Goal: Task Accomplishment & Management: Use online tool/utility

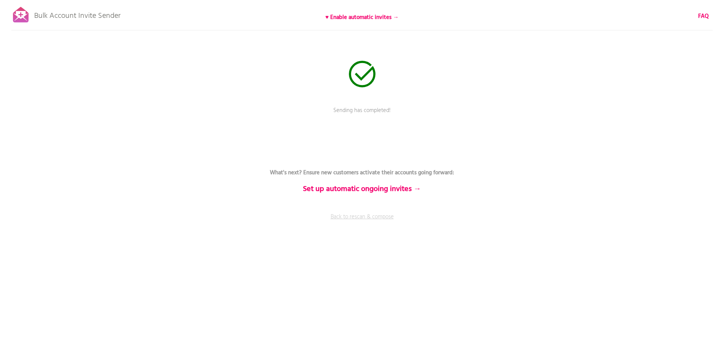
click at [370, 215] on link "Back to rescan & compose" at bounding box center [362, 222] width 228 height 19
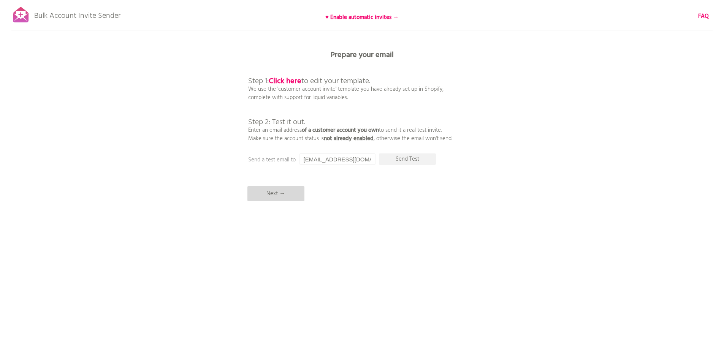
click at [275, 194] on p "Next →" at bounding box center [275, 193] width 57 height 15
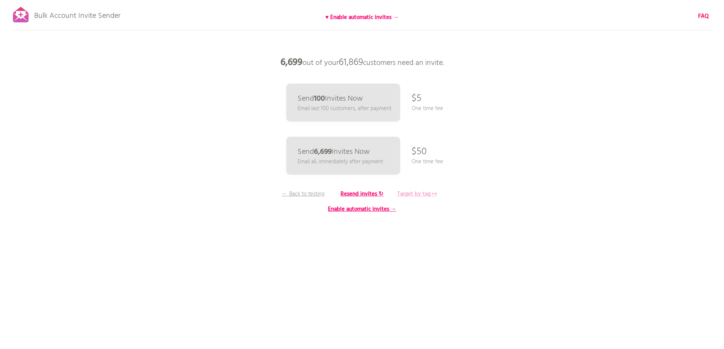
click at [407, 194] on b "Target by tag ↦" at bounding box center [417, 194] width 40 height 9
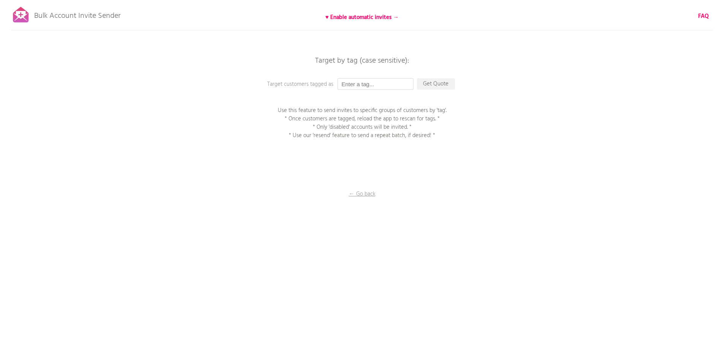
click at [382, 84] on input "text" at bounding box center [375, 83] width 76 height 11
type input "P1EE"
click at [444, 84] on p "Get Quote" at bounding box center [436, 83] width 38 height 11
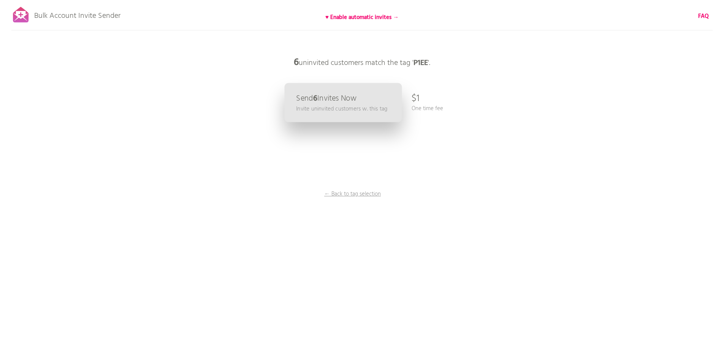
click at [355, 102] on p "Send 6 Invites Now" at bounding box center [326, 99] width 60 height 8
